Goal: Task Accomplishment & Management: Manage account settings

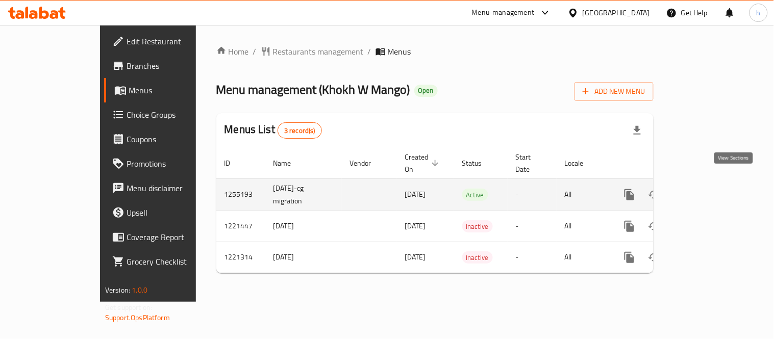
click at [709, 189] on icon "enhanced table" at bounding box center [703, 195] width 12 height 12
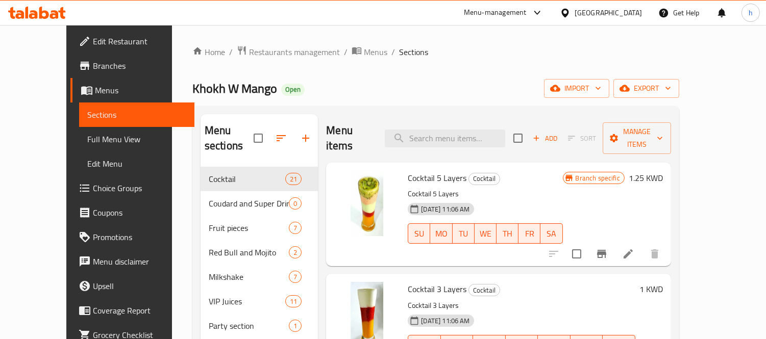
click at [93, 192] on span "Choice Groups" at bounding box center [139, 188] width 93 height 12
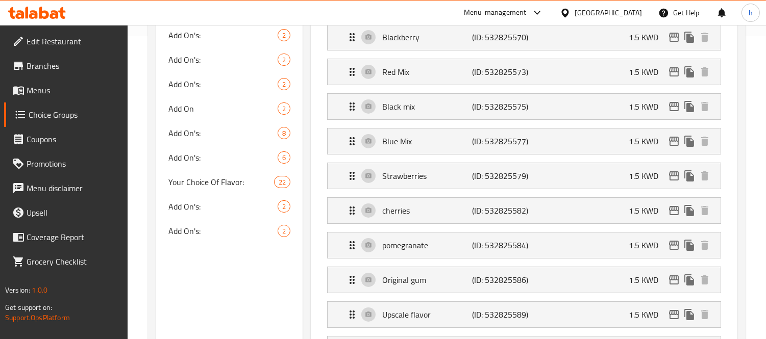
scroll to position [283, 0]
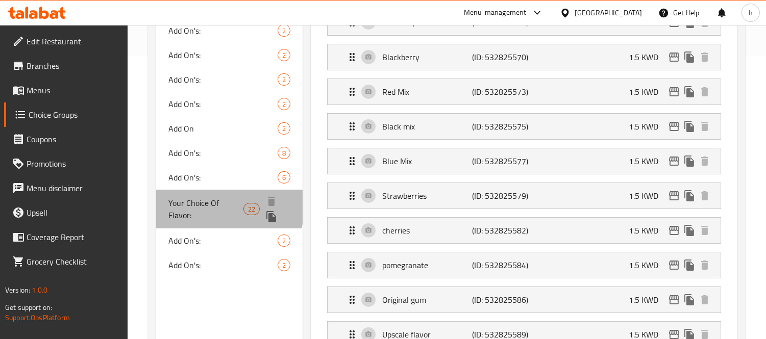
click at [188, 205] on span "Your Choice Of Flavor:" at bounding box center [205, 209] width 75 height 24
click at [189, 200] on span "Your Choice Of Flavor:" at bounding box center [205, 209] width 75 height 24
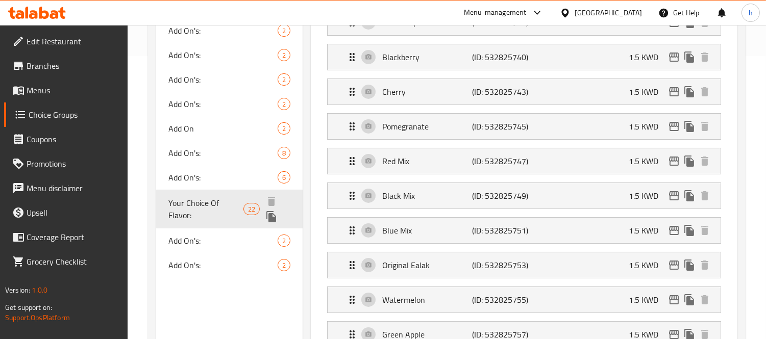
type input "Your Choice Of Flavor:"
type input "اختيارك من النكهة:"
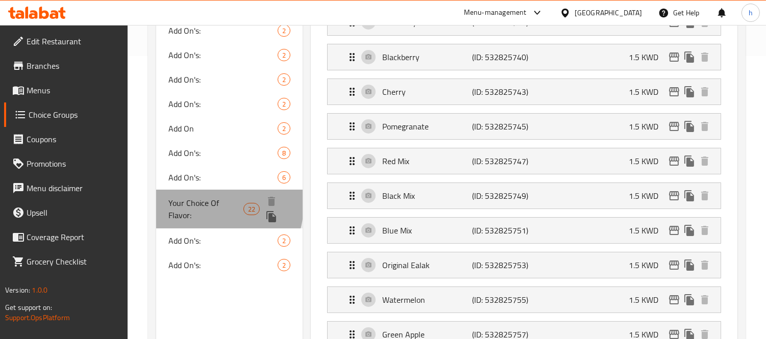
click at [189, 200] on span "Your Choice Of Flavor:" at bounding box center [205, 209] width 75 height 24
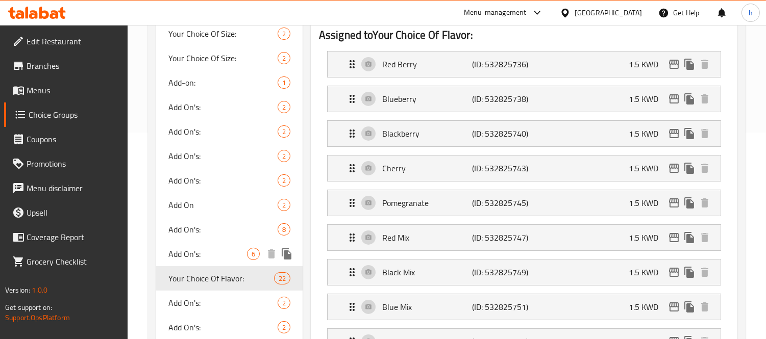
scroll to position [226, 0]
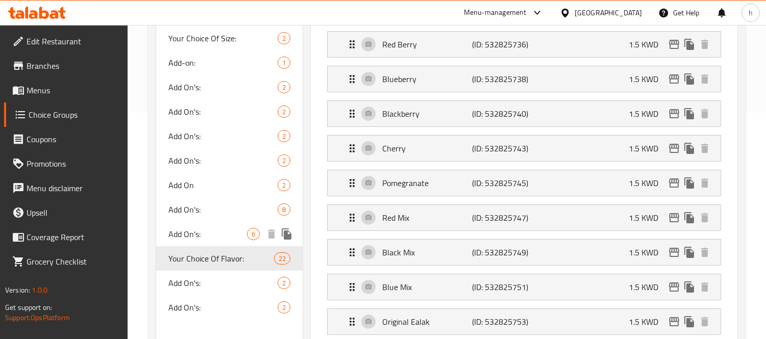
click at [185, 238] on span "Add On's:" at bounding box center [207, 234] width 79 height 12
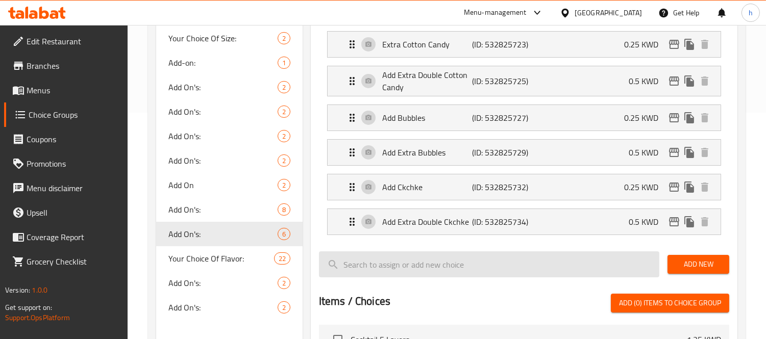
type input "Add On's:"
type input "الإضافات:"
type input "0"
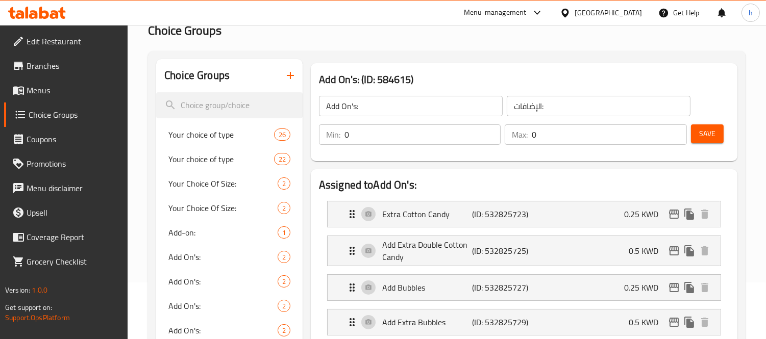
scroll to position [283, 0]
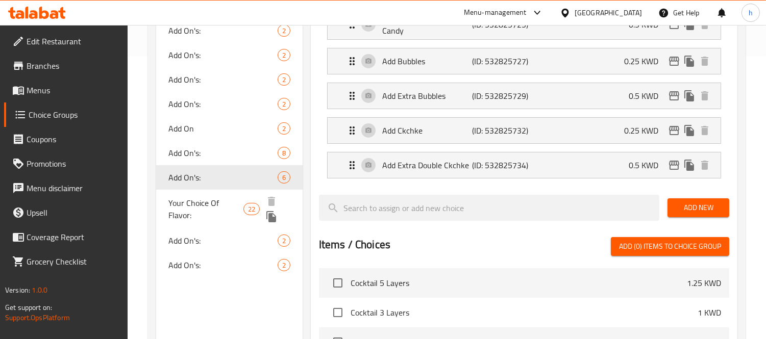
click at [188, 197] on span "Your Choice Of Flavor:" at bounding box center [205, 209] width 75 height 24
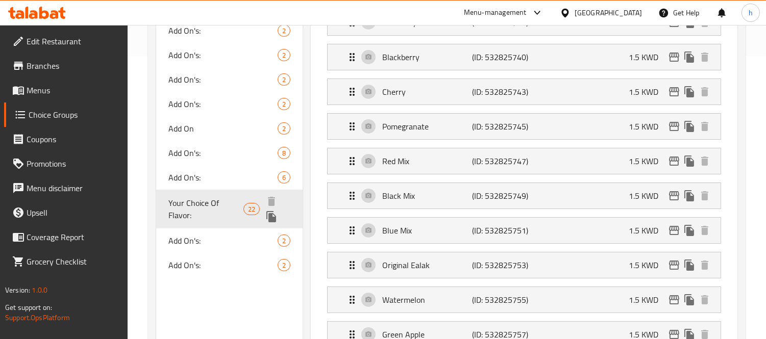
type input "Your Choice Of Flavor:"
type input "اختيارك من النكهة:"
type input "1"
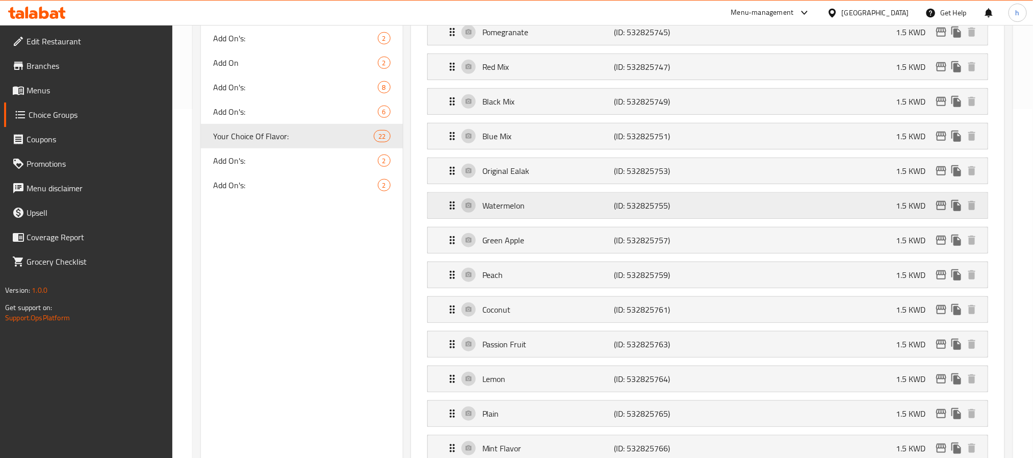
scroll to position [459, 0]
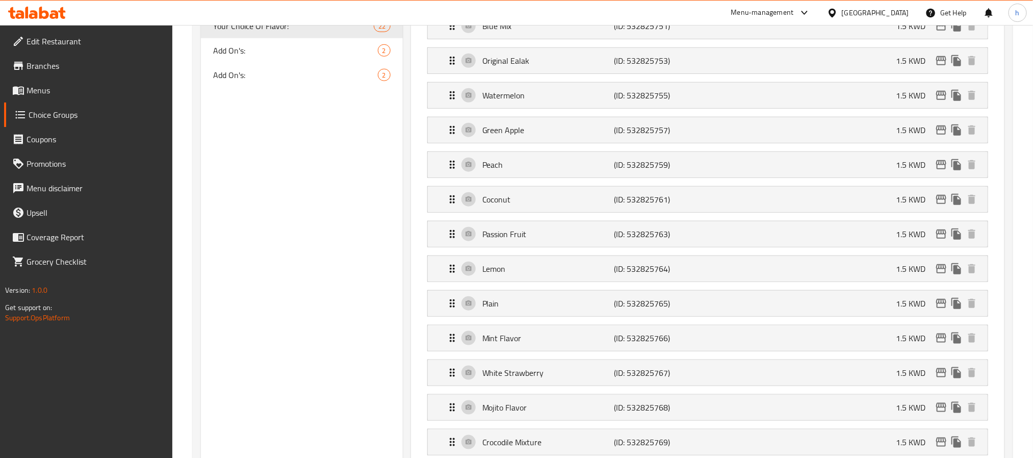
click at [773, 240] on div "Home / Restaurants management / Choice Groups Choice Groups Choice Groups Your …" at bounding box center [602, 282] width 861 height 1432
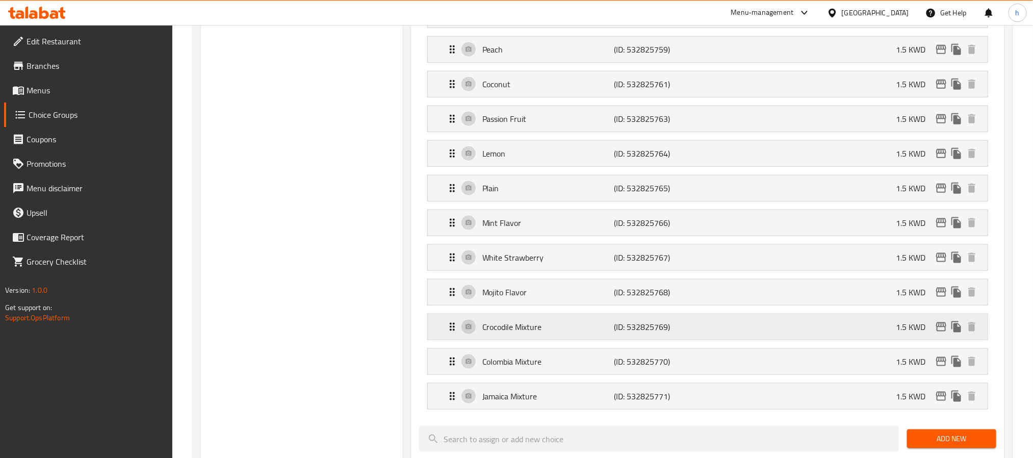
scroll to position [612, 0]
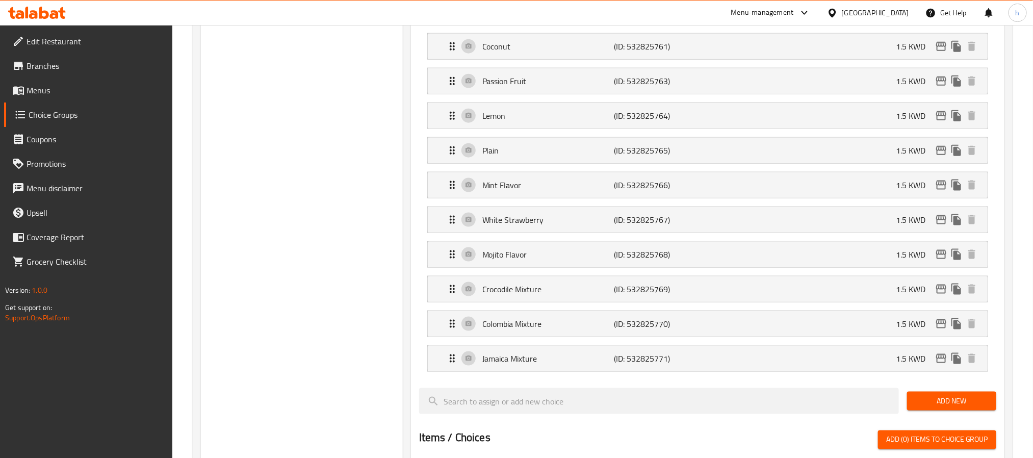
click at [274, 129] on div "Choice Groups Your choice of type 26 Your choice of type 22 Your Choice Of Size…" at bounding box center [302, 160] width 202 height 1312
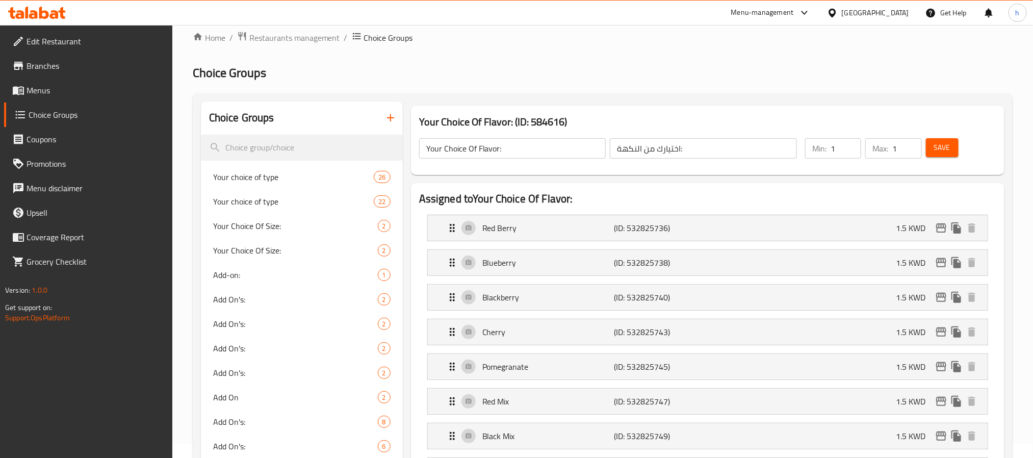
scroll to position [0, 0]
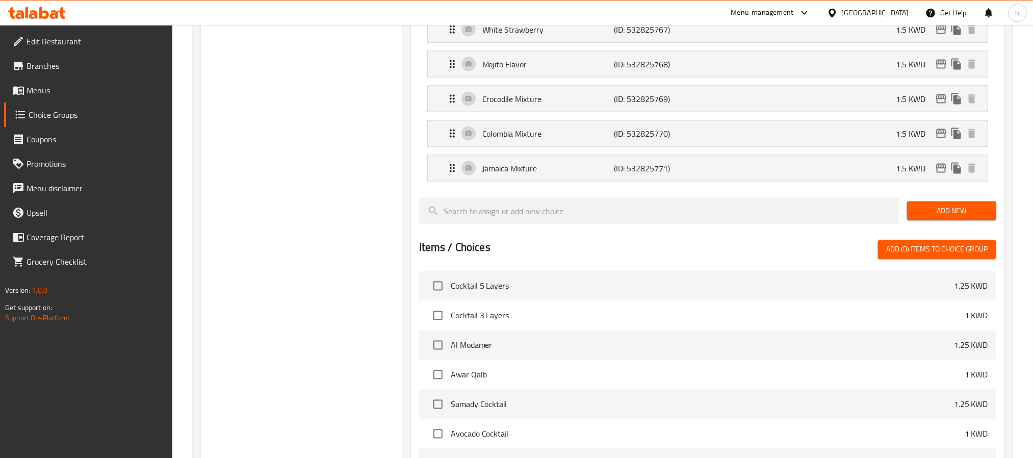
scroll to position [550, 0]
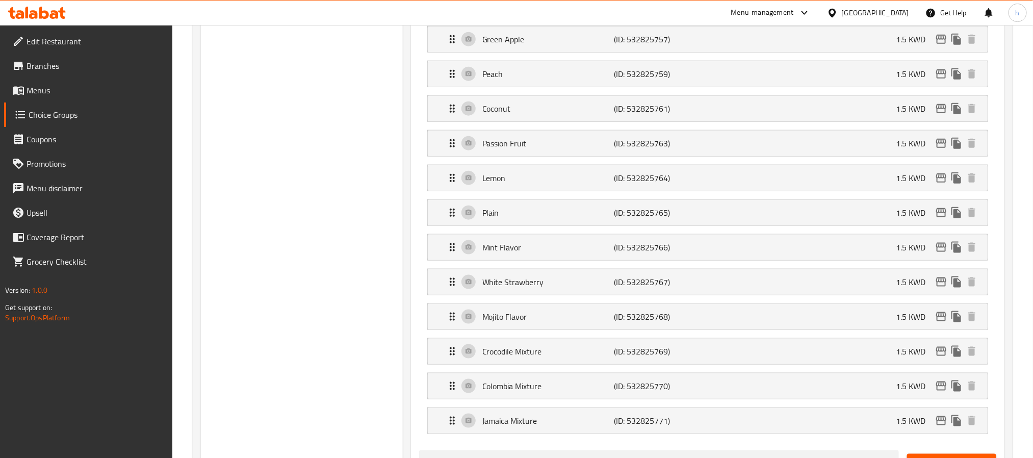
click at [44, 13] on icon at bounding box center [37, 13] width 58 height 12
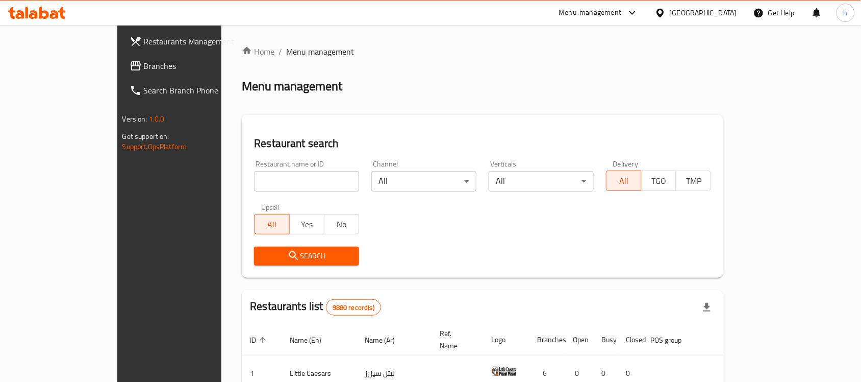
click at [260, 182] on input "search" at bounding box center [306, 181] width 105 height 20
paste input "755179"
type input "755179"
click at [144, 67] on span "Branches" at bounding box center [198, 66] width 109 height 12
